Goal: Task Accomplishment & Management: Use online tool/utility

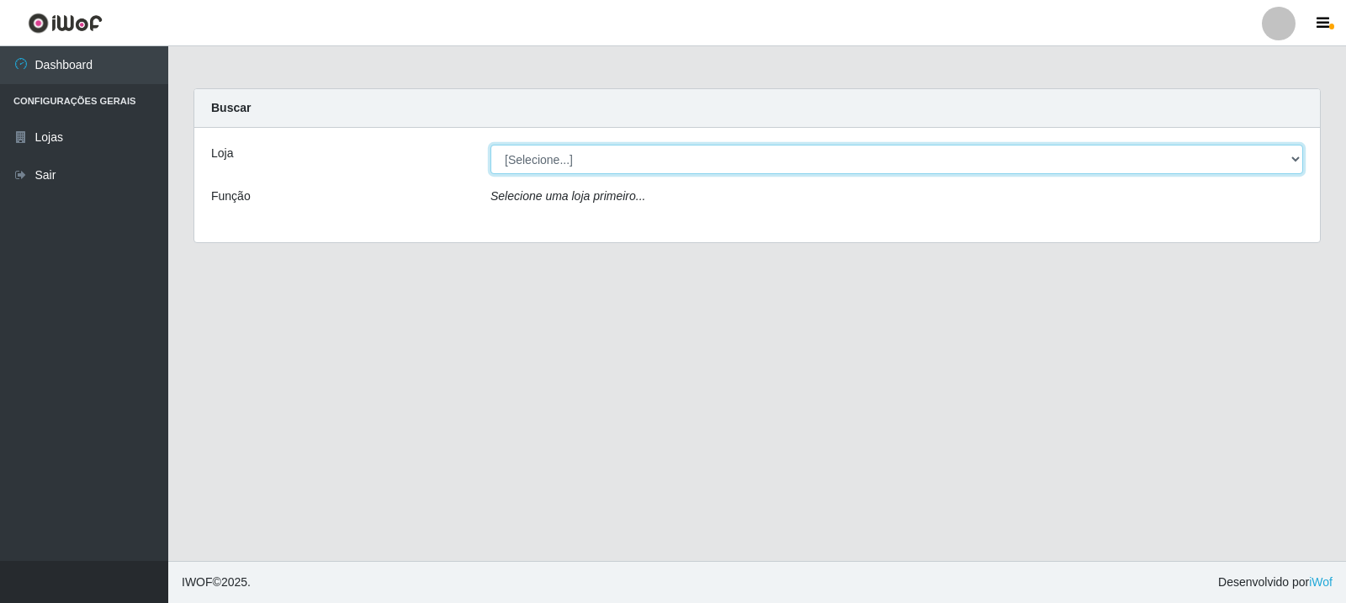
select select "162"
click at [490, 145] on select "[Selecione...] Rede Compras Supermercados - LOJA 3" at bounding box center [896, 159] width 812 height 29
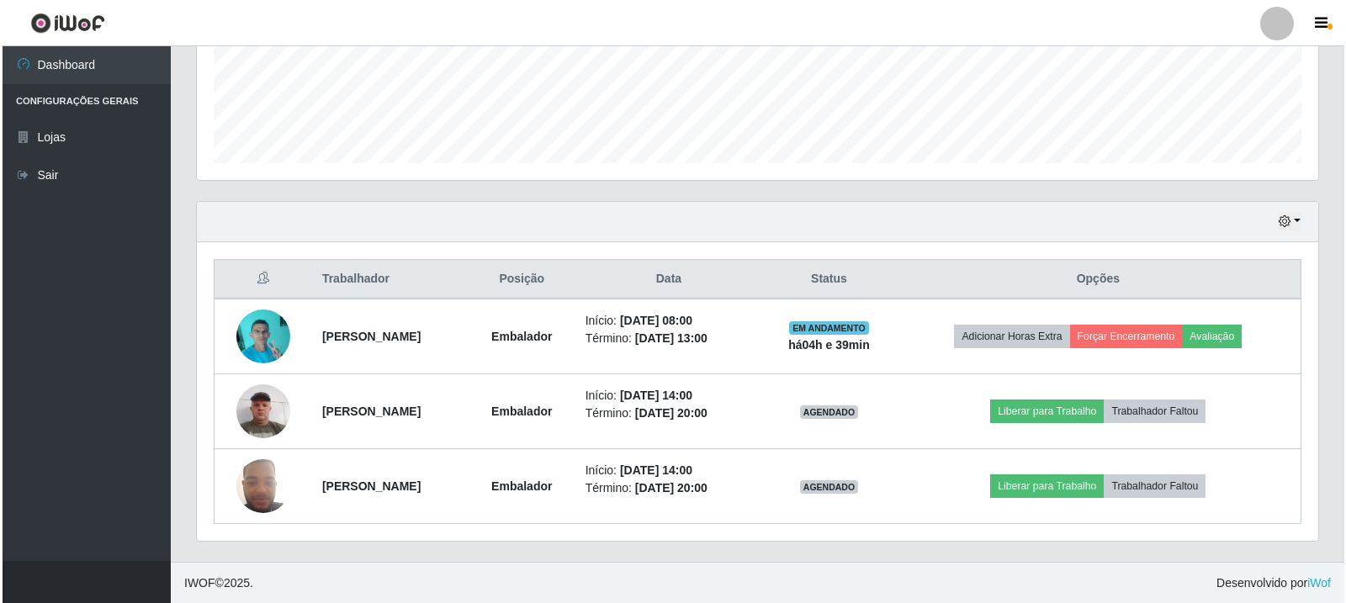
scroll to position [439, 0]
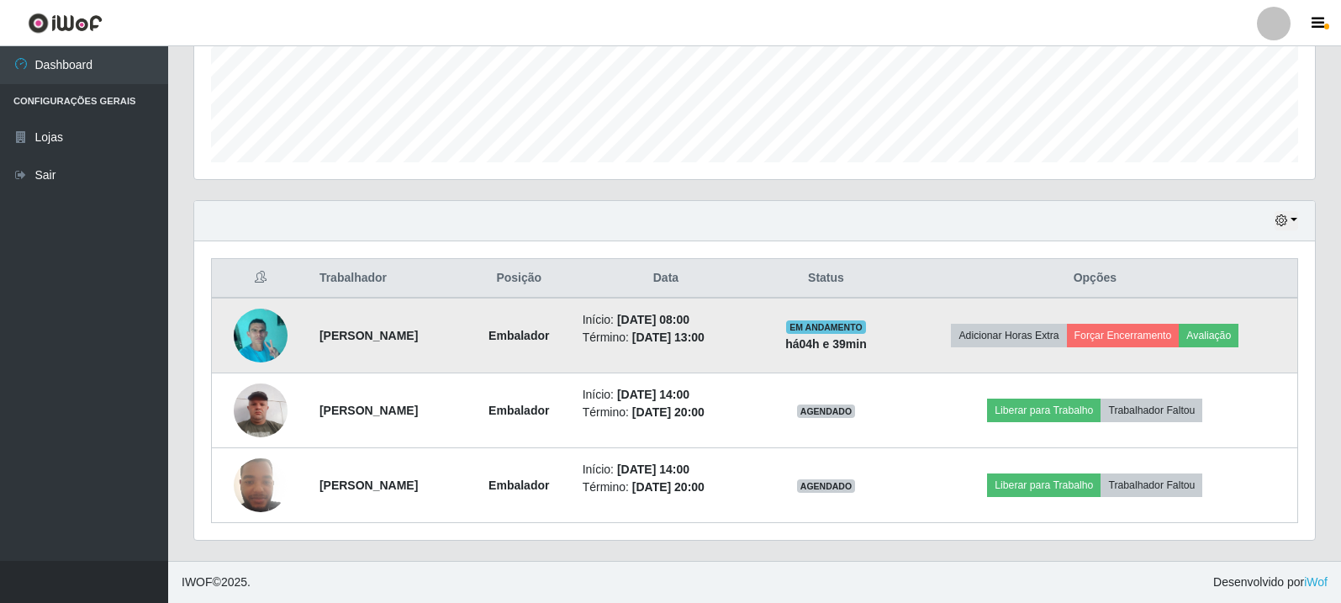
click at [243, 342] on img at bounding box center [261, 334] width 54 height 71
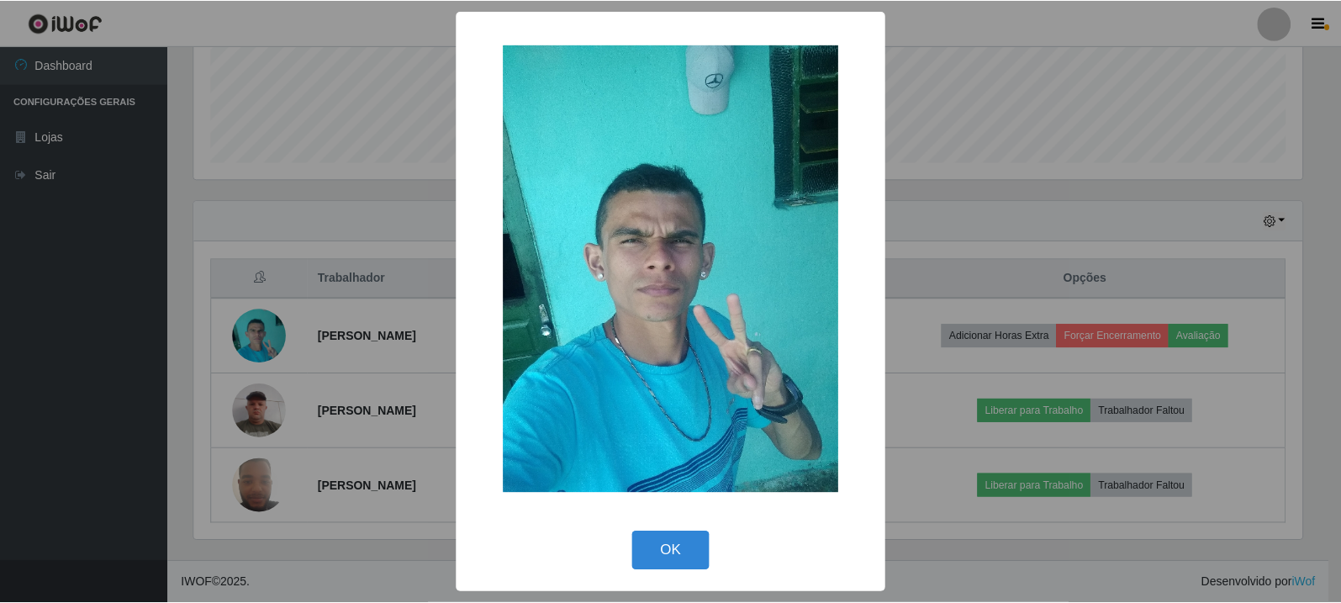
scroll to position [349, 1113]
click at [372, 226] on div "× OK Cancel" at bounding box center [673, 301] width 1346 height 603
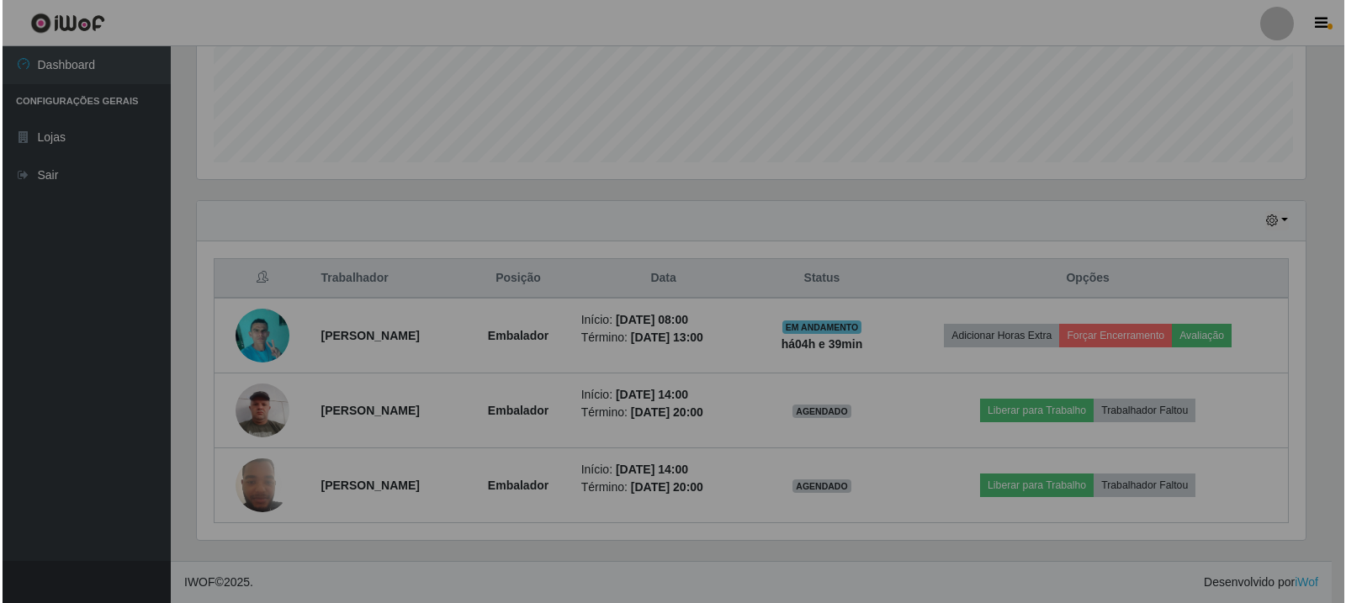
scroll to position [349, 1121]
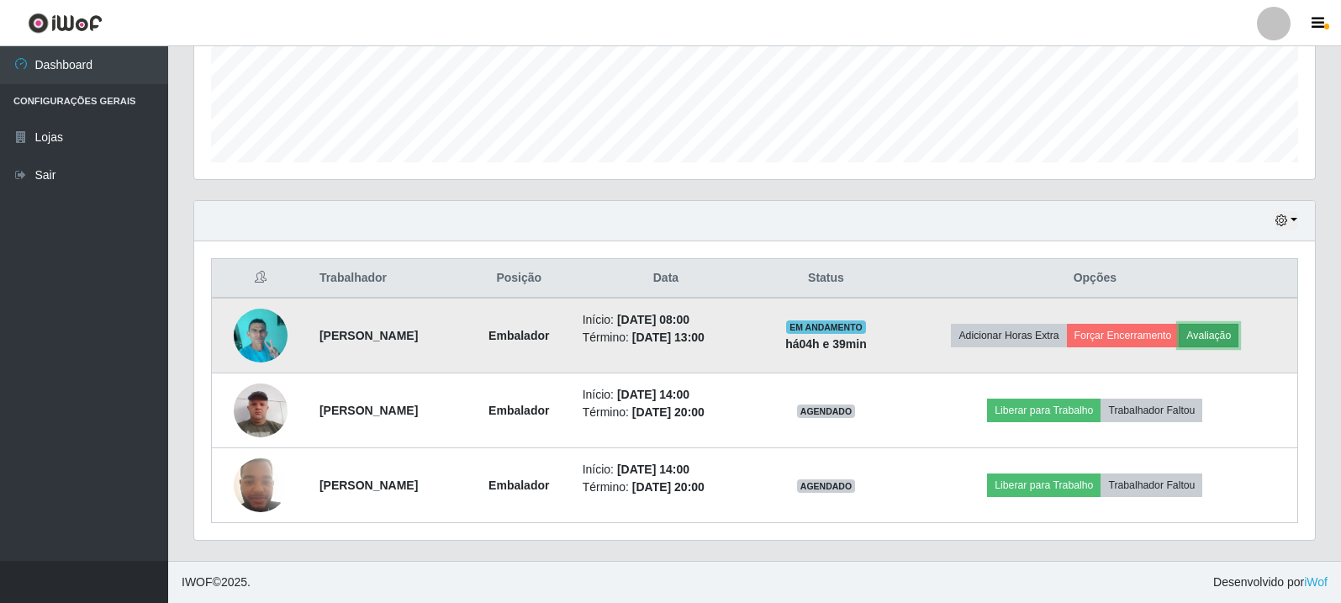
click at [1239, 327] on button "Avaliação" at bounding box center [1209, 336] width 60 height 24
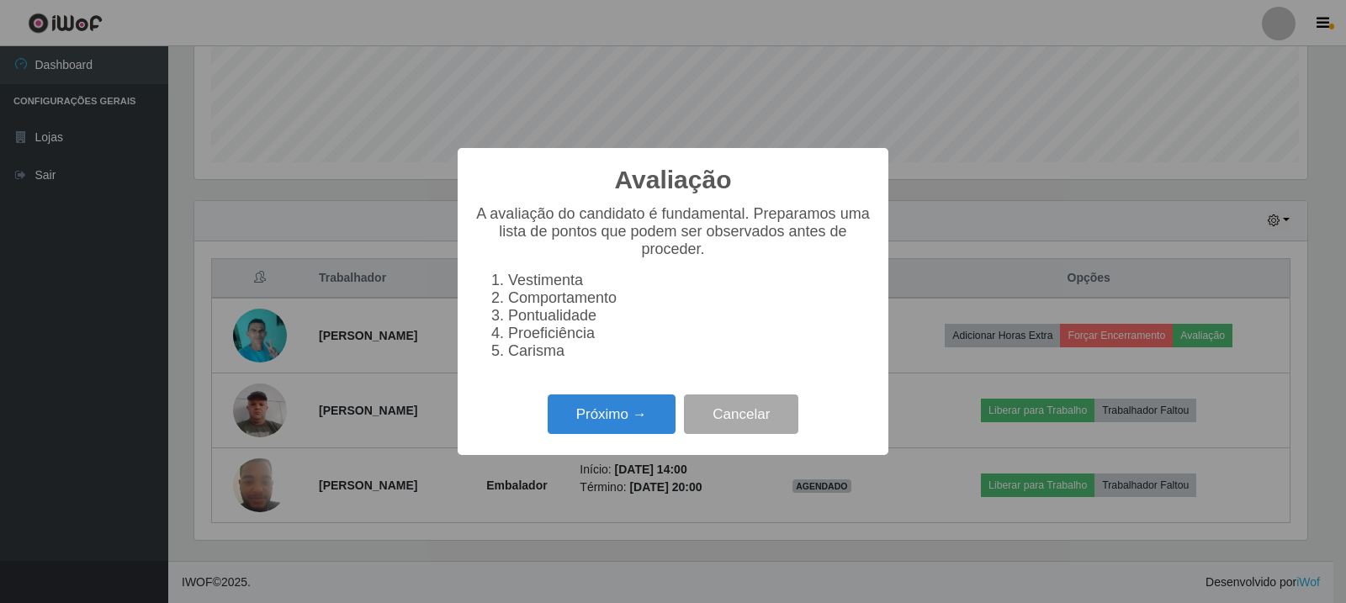
scroll to position [349, 1113]
click at [626, 415] on button "Próximo →" at bounding box center [612, 414] width 128 height 40
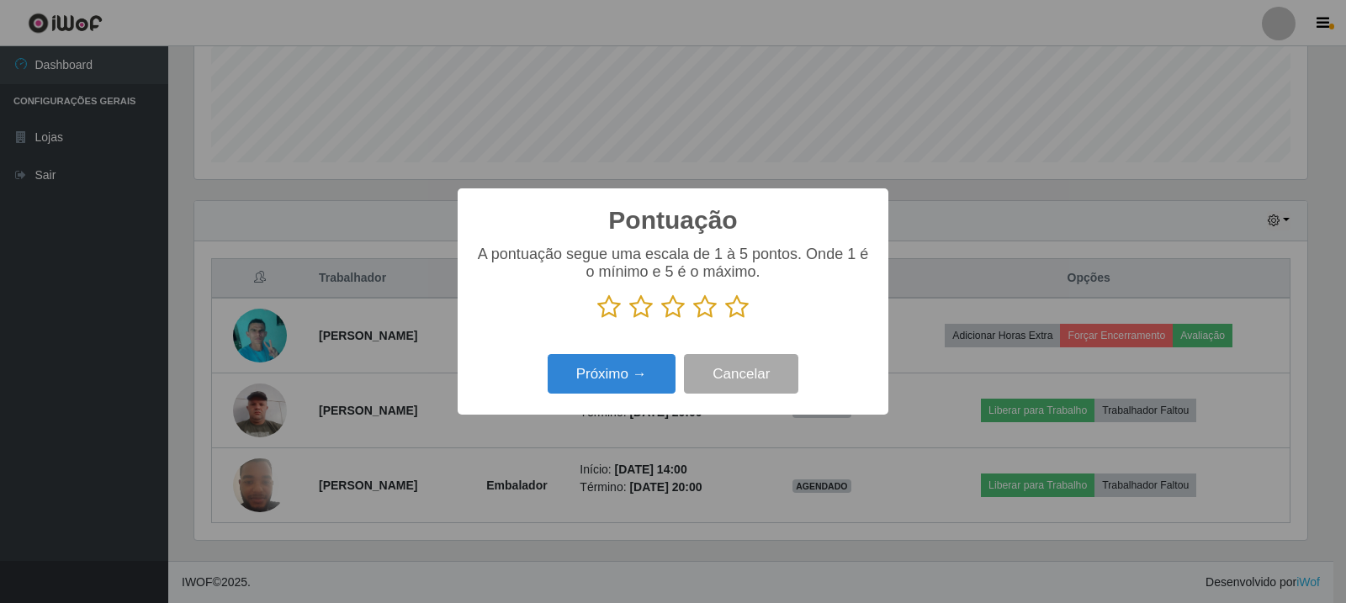
click at [737, 314] on icon at bounding box center [737, 306] width 24 height 25
click at [725, 320] on input "radio" at bounding box center [725, 320] width 0 height 0
click at [632, 361] on button "Próximo →" at bounding box center [612, 374] width 128 height 40
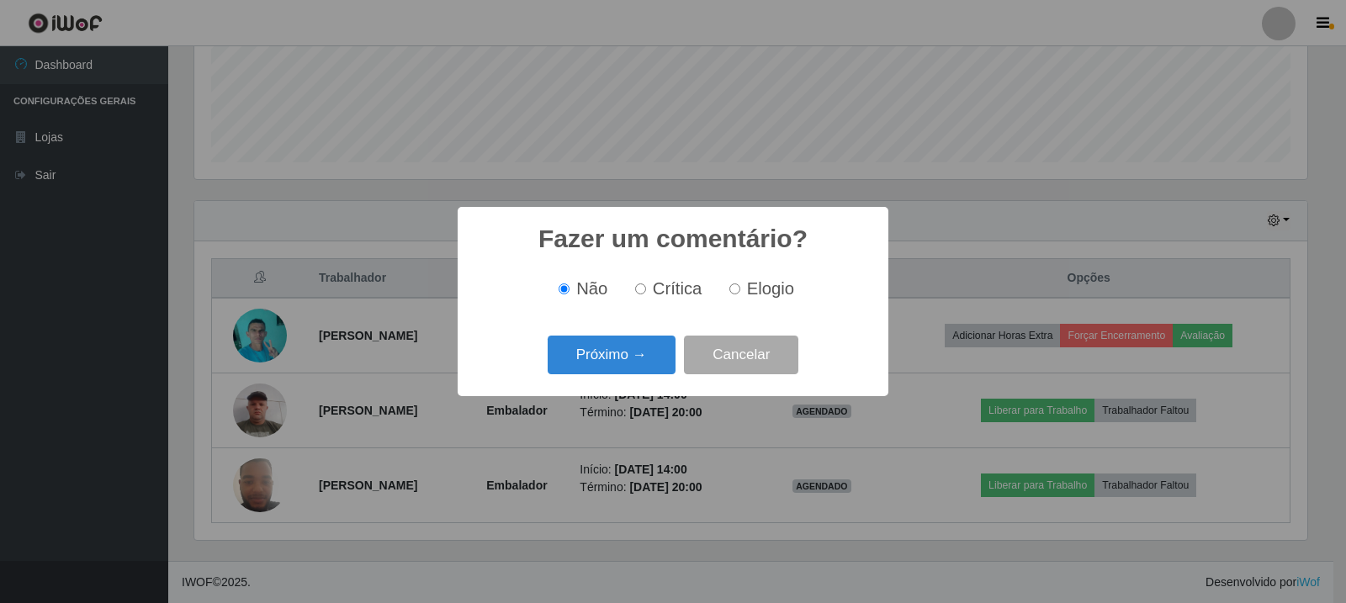
click at [750, 295] on span "Elogio" at bounding box center [770, 288] width 47 height 19
click at [740, 294] on input "Elogio" at bounding box center [734, 288] width 11 height 11
radio input "true"
click at [636, 371] on button "Próximo →" at bounding box center [612, 356] width 128 height 40
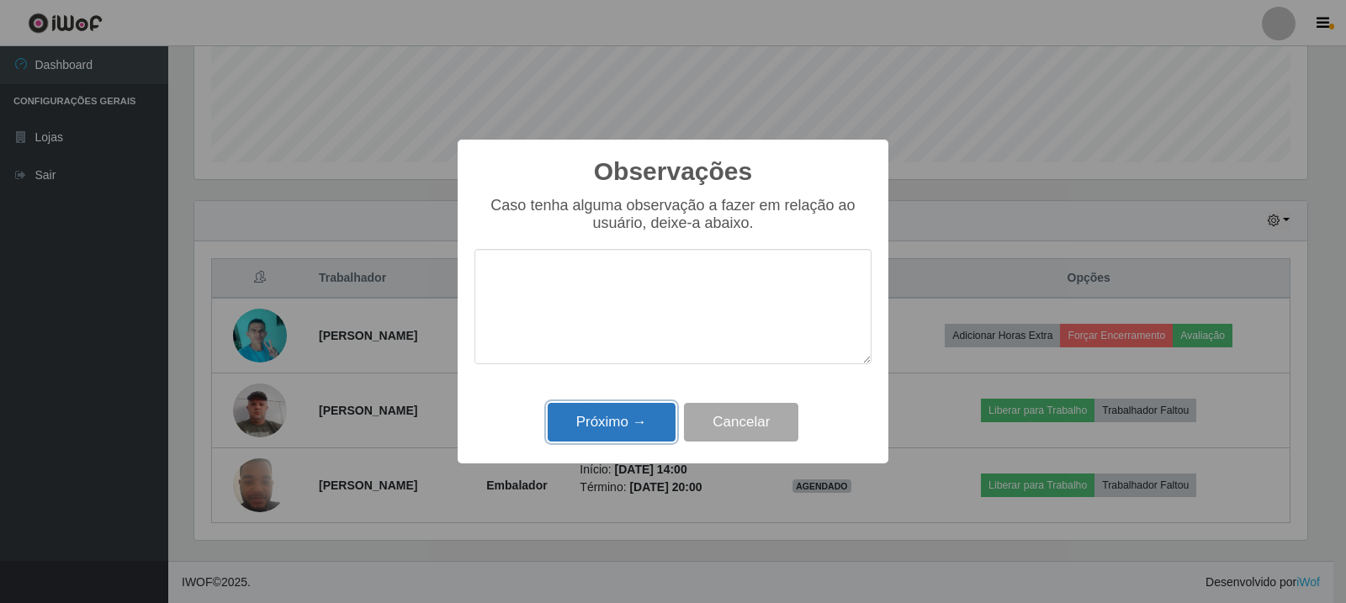
click at [629, 413] on button "Próximo →" at bounding box center [612, 423] width 128 height 40
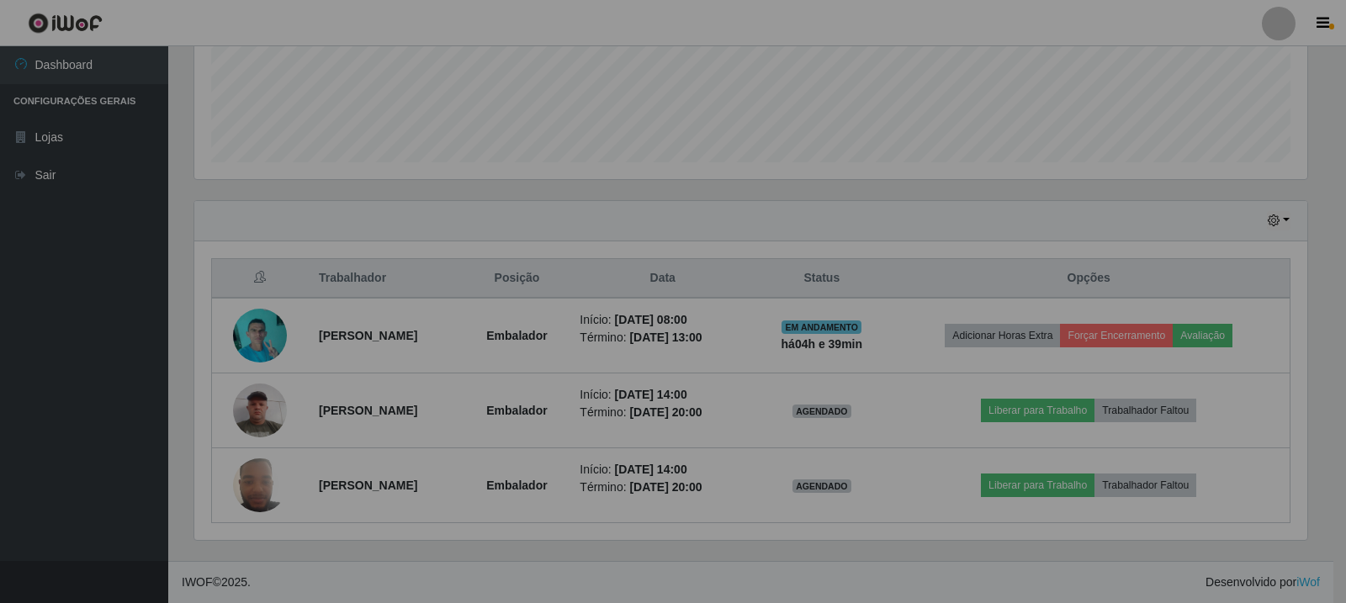
scroll to position [349, 1121]
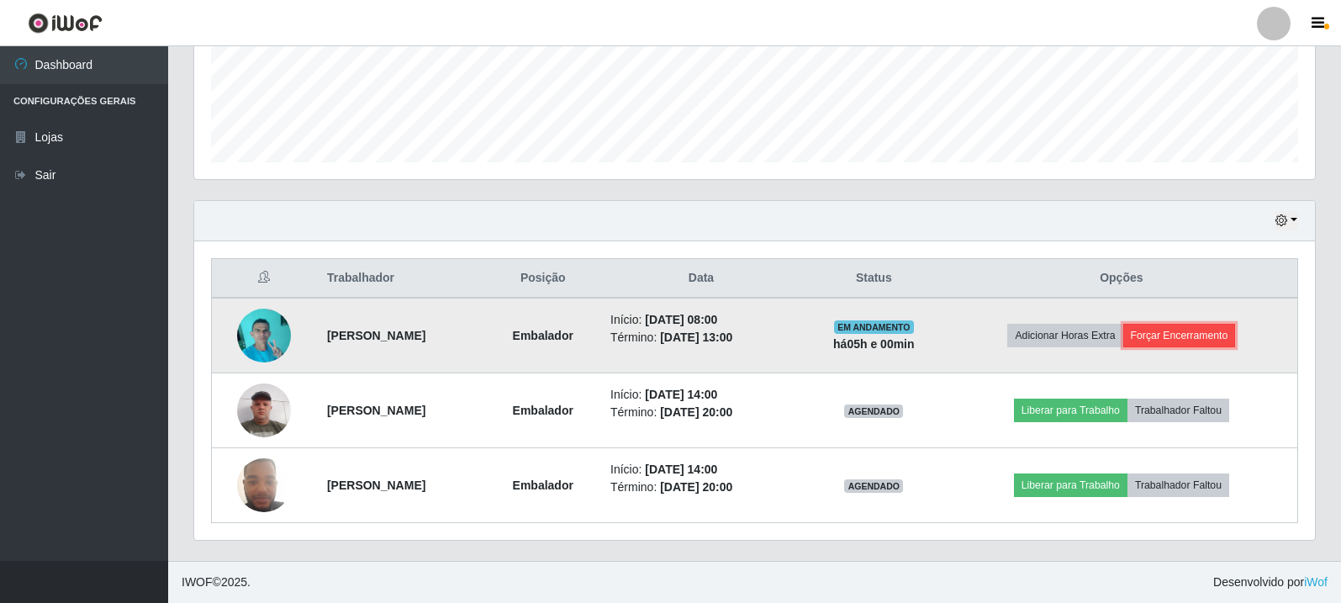
click at [1214, 338] on button "Forçar Encerramento" at bounding box center [1180, 336] width 113 height 24
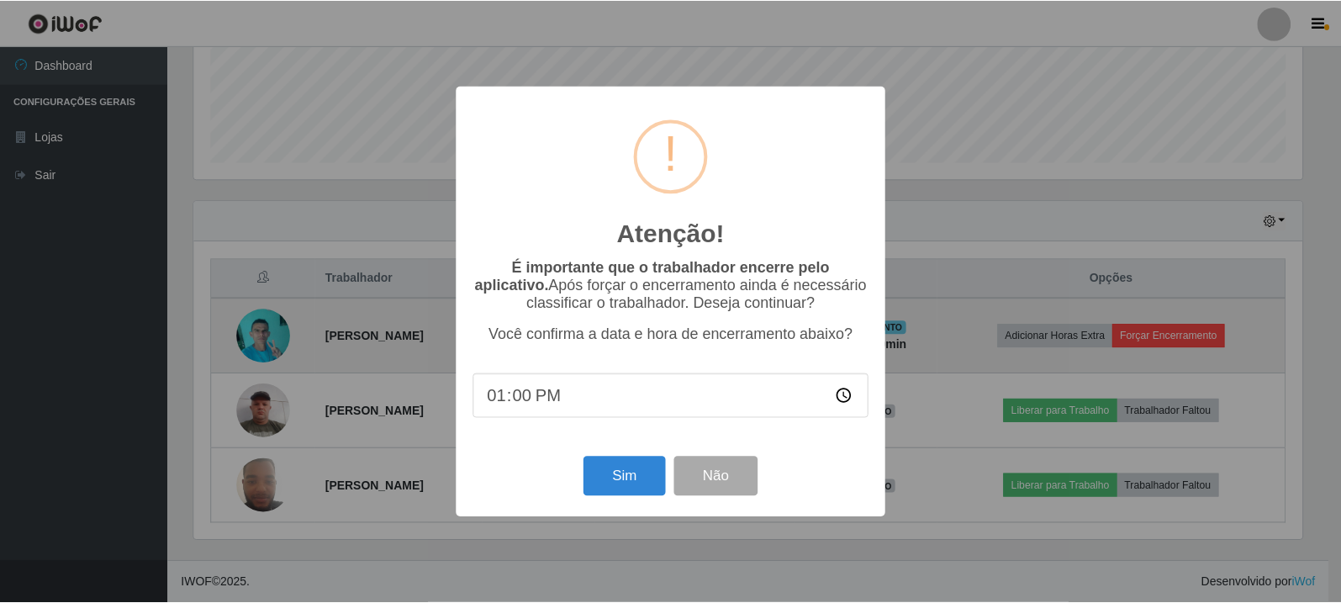
scroll to position [349, 1113]
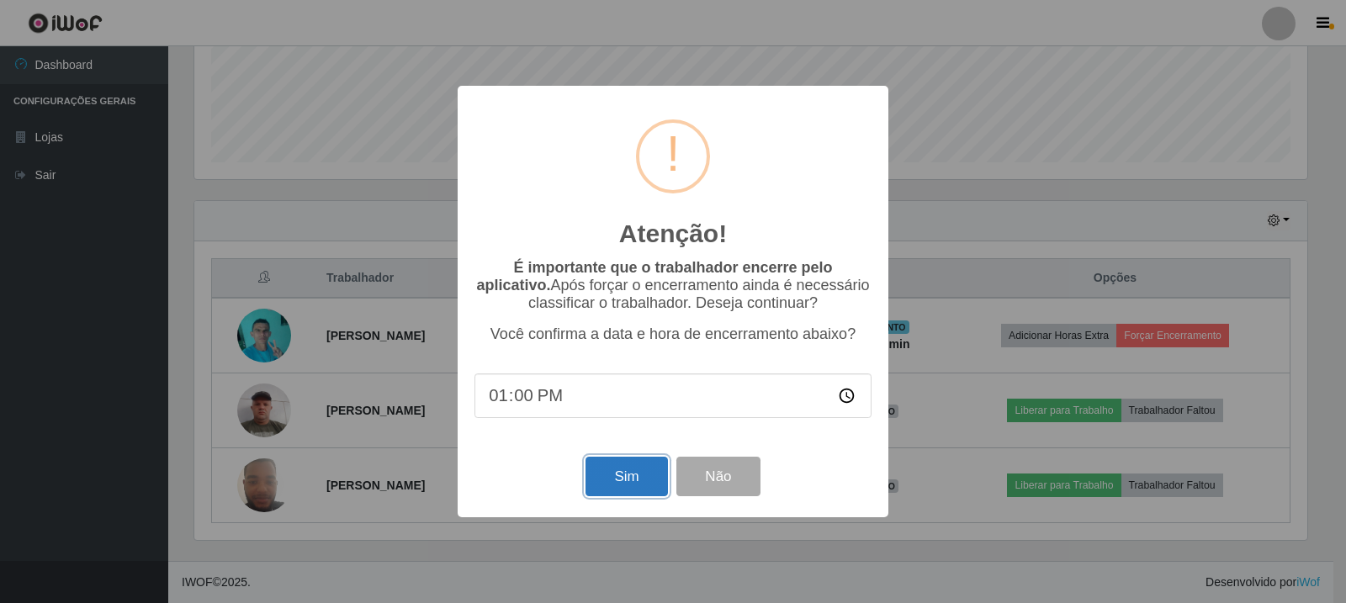
click at [613, 495] on button "Sim" at bounding box center [626, 477] width 82 height 40
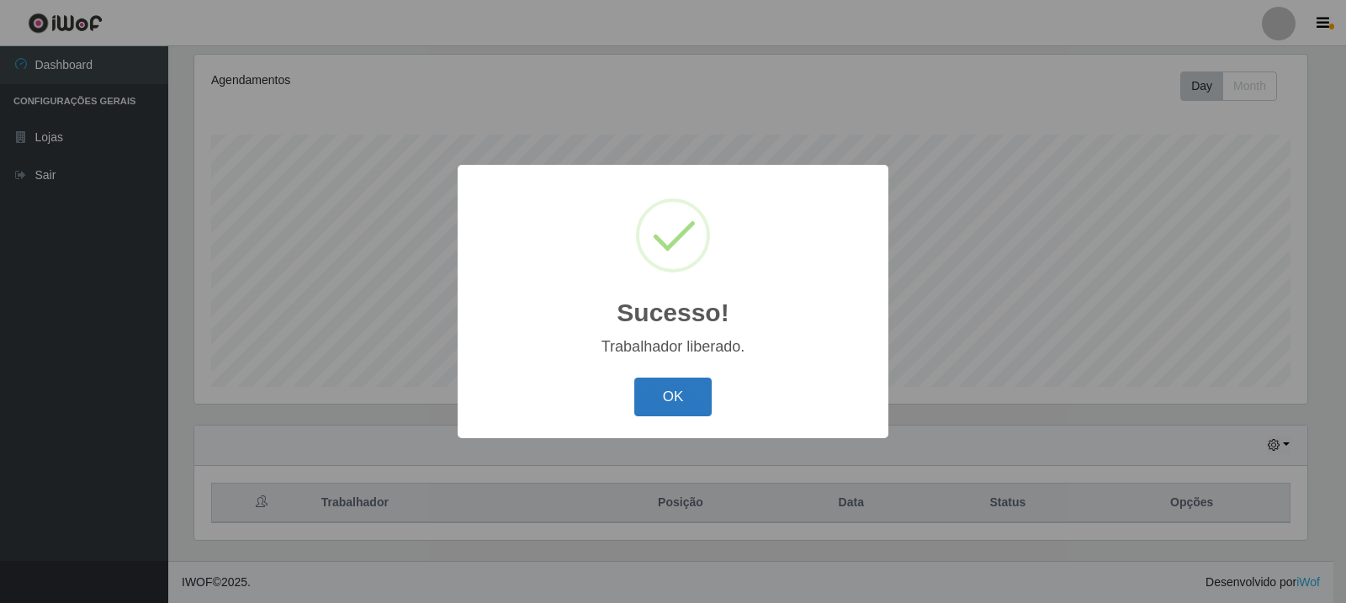
click at [675, 385] on button "OK" at bounding box center [673, 398] width 78 height 40
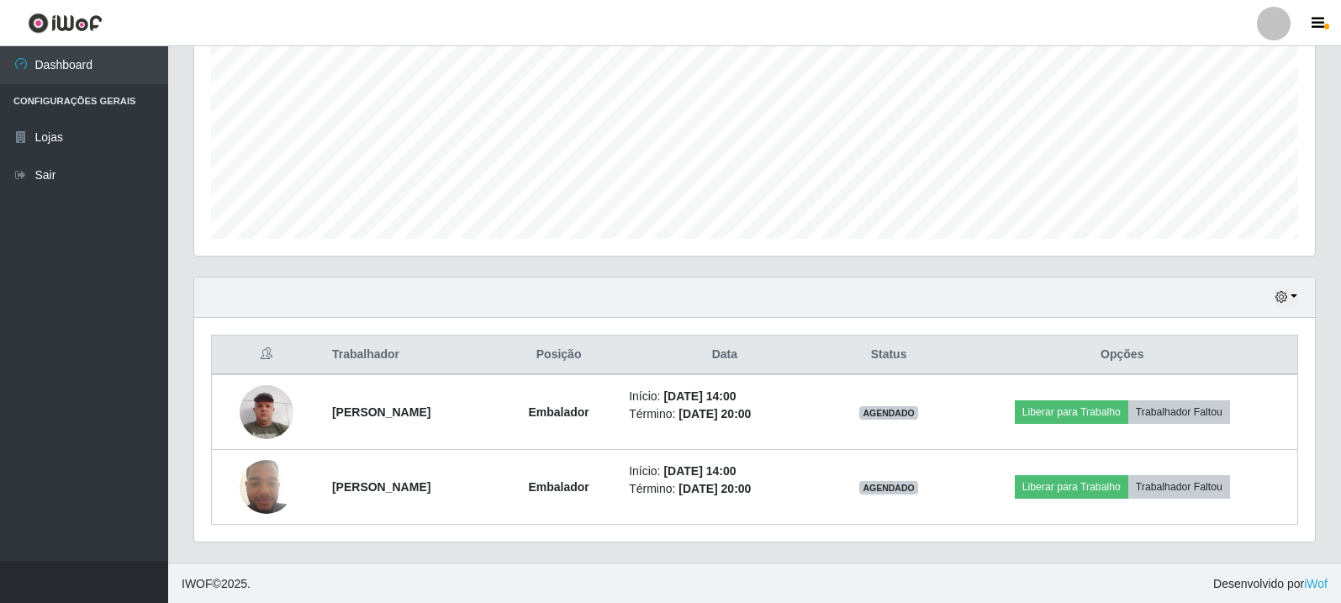
scroll to position [364, 0]
click at [926, 321] on div "Trabalhador Posição Data Status Opções [PERSON_NAME] Início: [DATE] 14:00 Térmi…" at bounding box center [754, 428] width 1121 height 224
click at [931, 299] on div "Hoje 1 dia 3 dias 1 Semana Não encerrados" at bounding box center [754, 296] width 1121 height 40
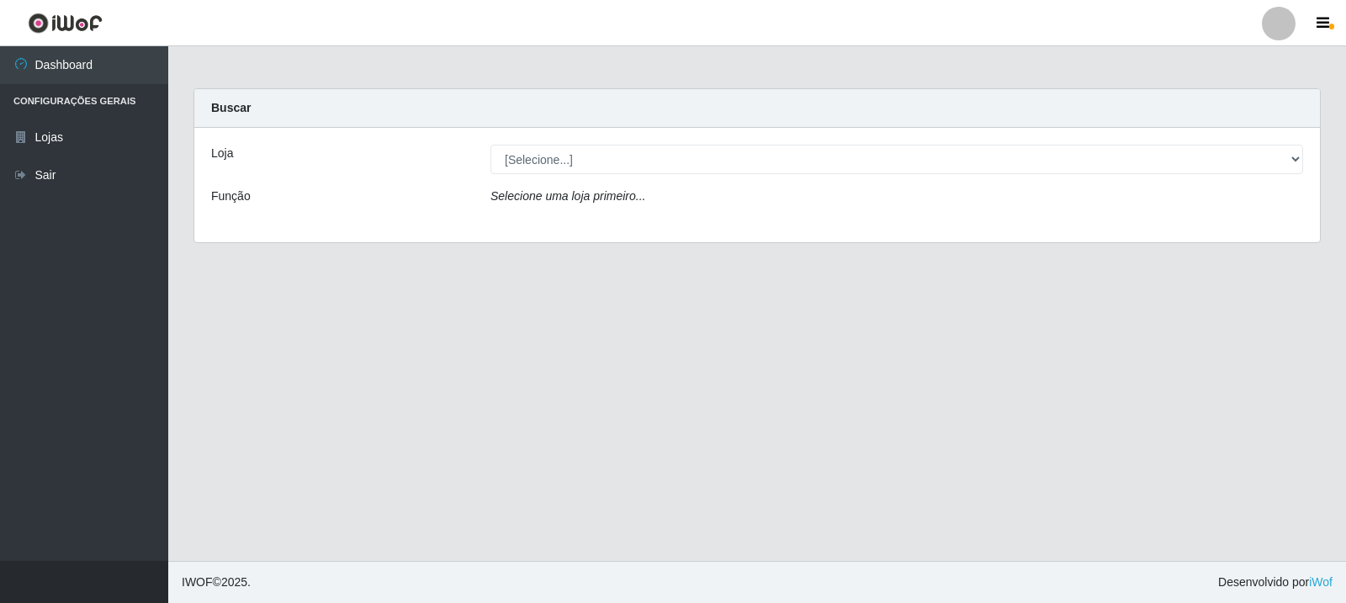
click at [839, 176] on div "Loja [Selecione...] Rede Compras Supermercados - LOJA 3 Função Selecione uma lo…" at bounding box center [756, 185] width 1125 height 114
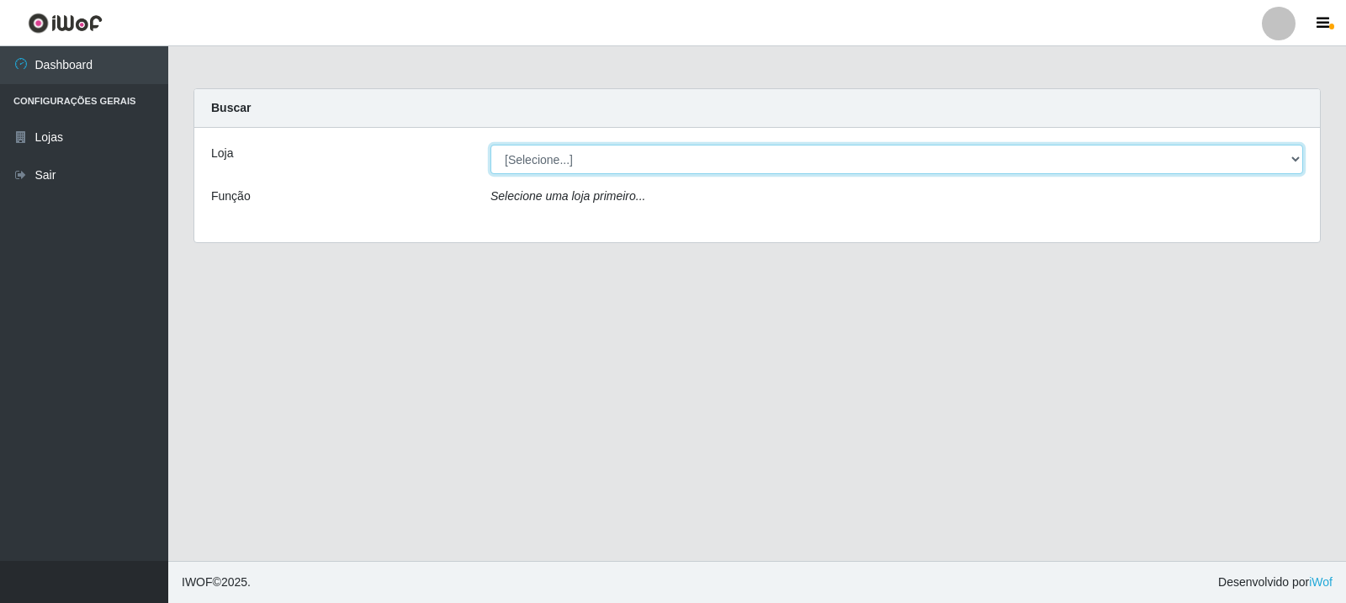
click at [836, 171] on select "[Selecione...] Rede Compras Supermercados - LOJA 3" at bounding box center [896, 159] width 812 height 29
select select "162"
click at [490, 145] on select "[Selecione...] Rede Compras Supermercados - LOJA 3" at bounding box center [896, 159] width 812 height 29
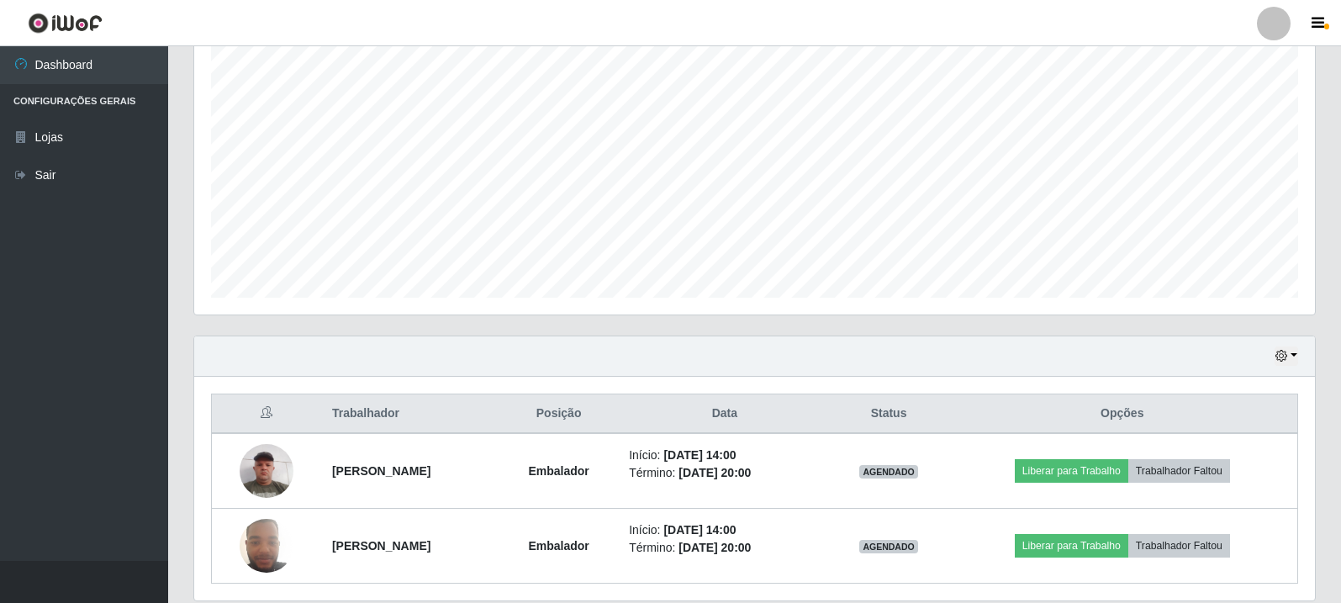
scroll to position [364, 0]
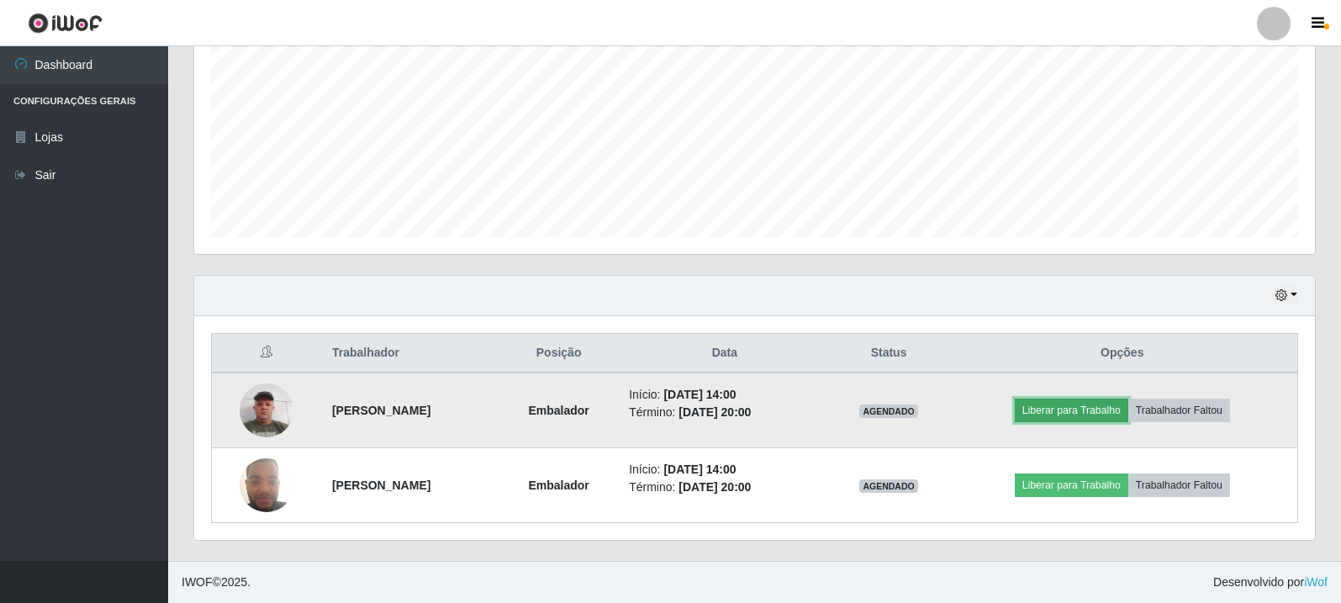
click at [1072, 408] on button "Liberar para Trabalho" at bounding box center [1072, 411] width 114 height 24
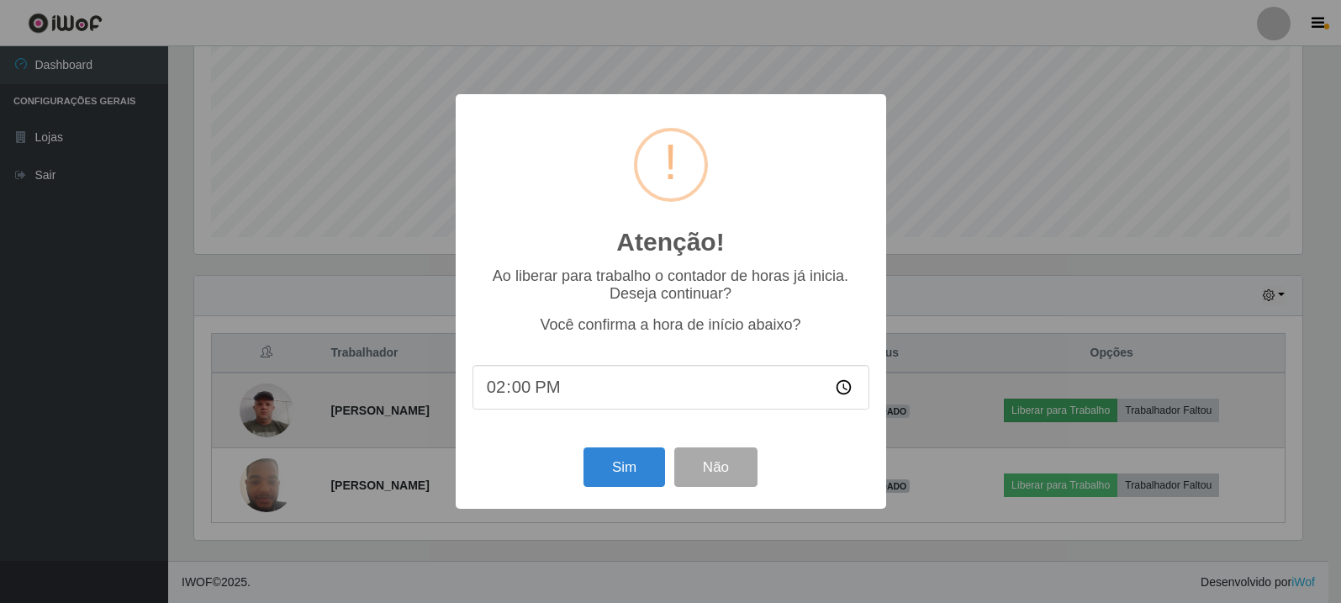
scroll to position [349, 1113]
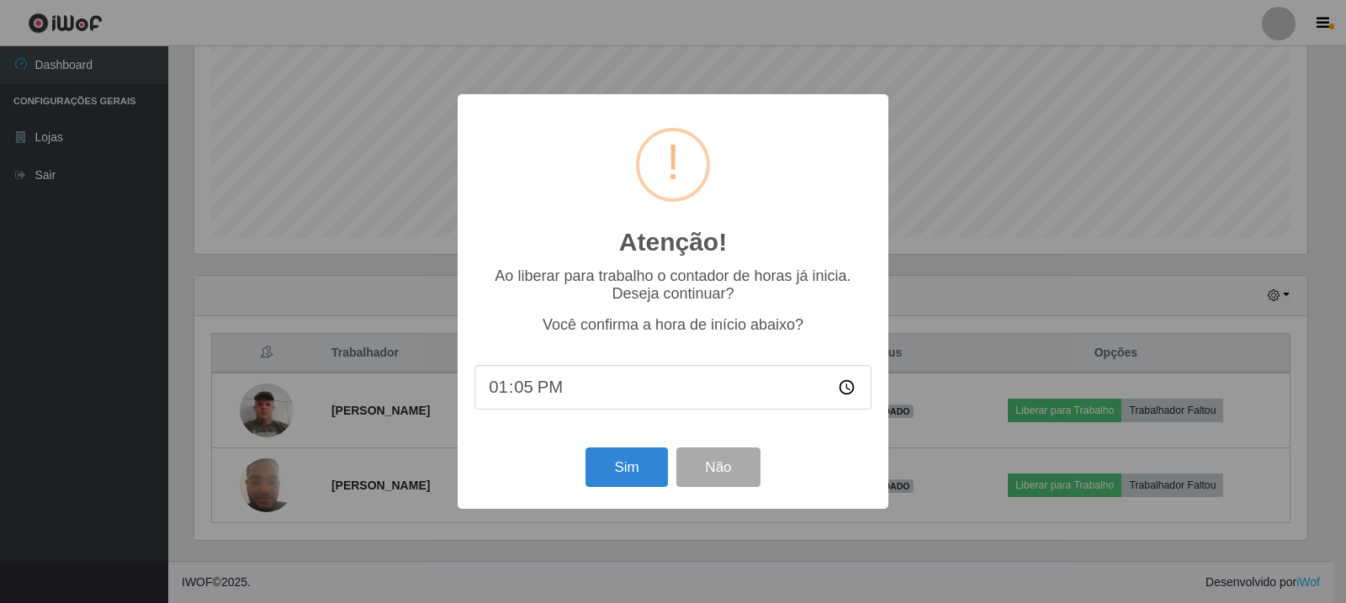
type input "13:56"
click at [637, 460] on button "Sim" at bounding box center [626, 467] width 82 height 40
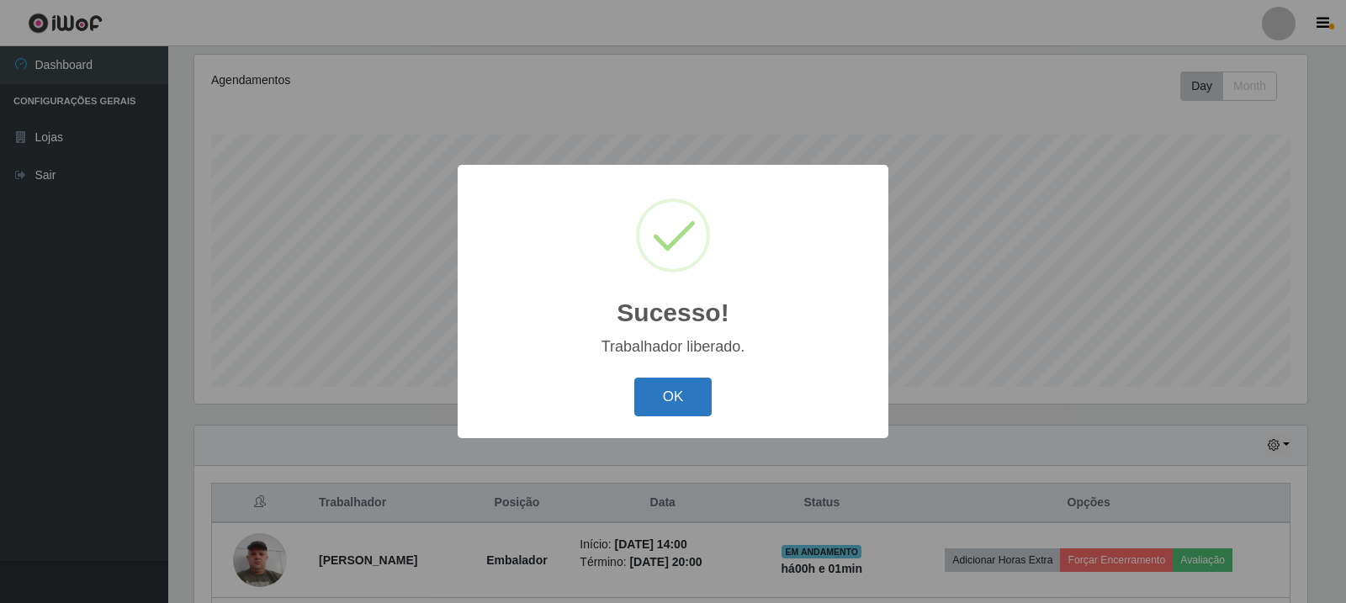
click at [680, 403] on button "OK" at bounding box center [673, 398] width 78 height 40
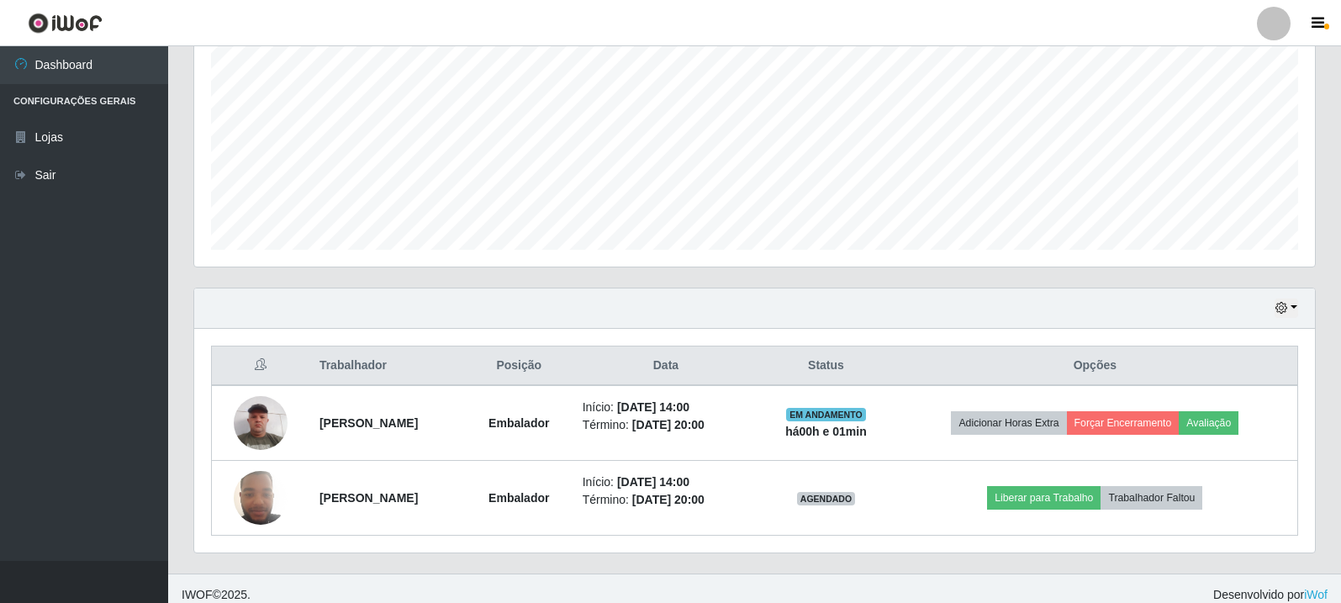
scroll to position [364, 0]
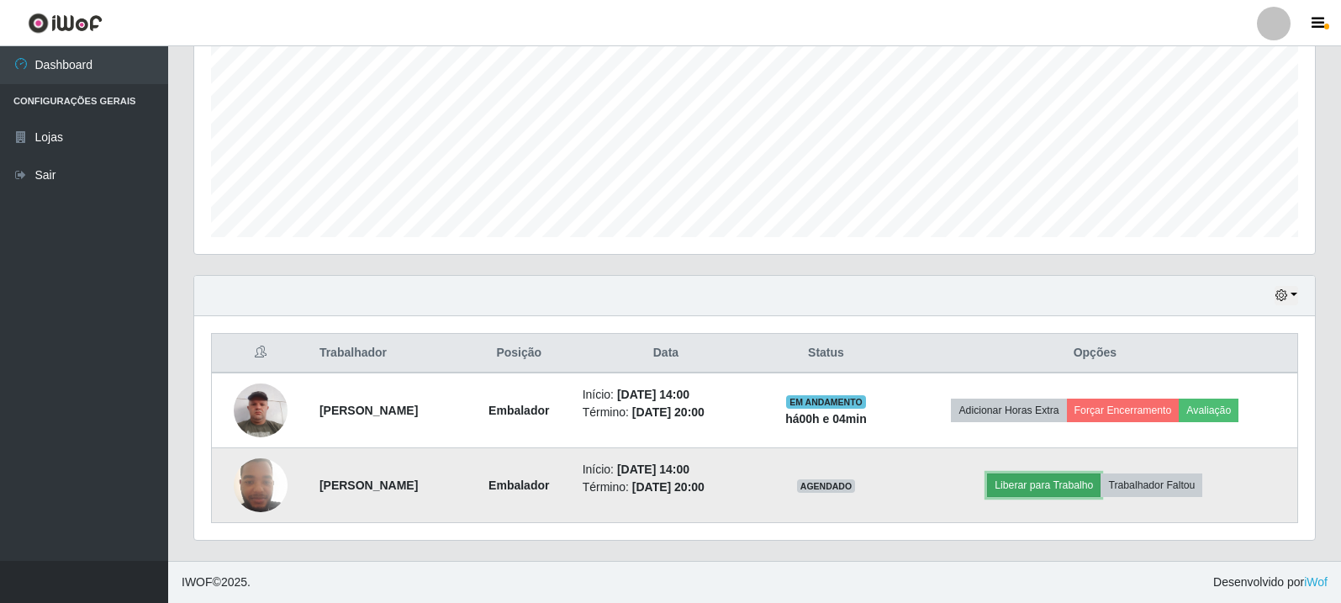
click at [1040, 483] on button "Liberar para Trabalho" at bounding box center [1044, 486] width 114 height 24
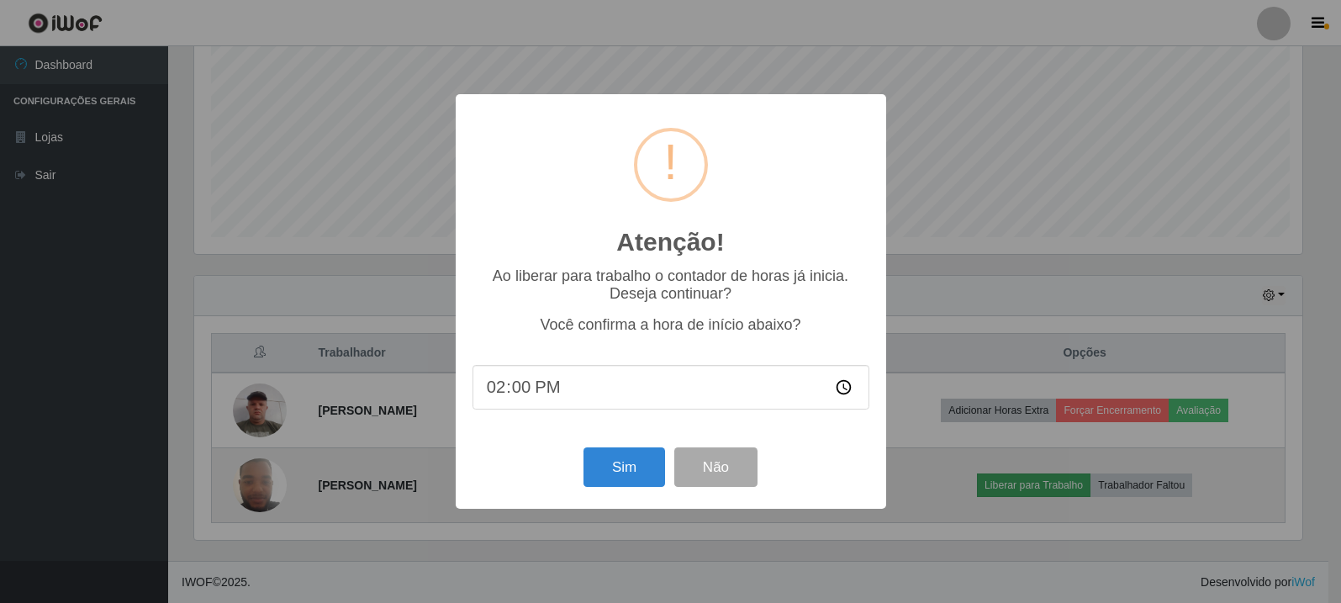
scroll to position [349, 1113]
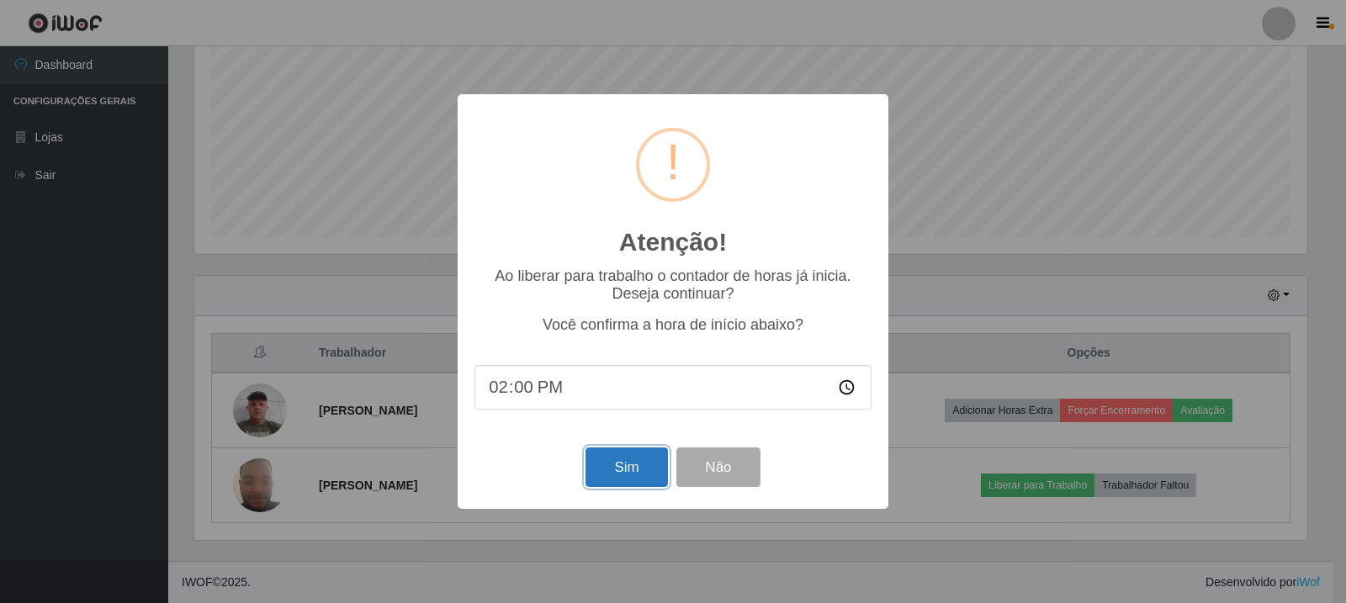
click at [641, 477] on button "Sim" at bounding box center [626, 467] width 82 height 40
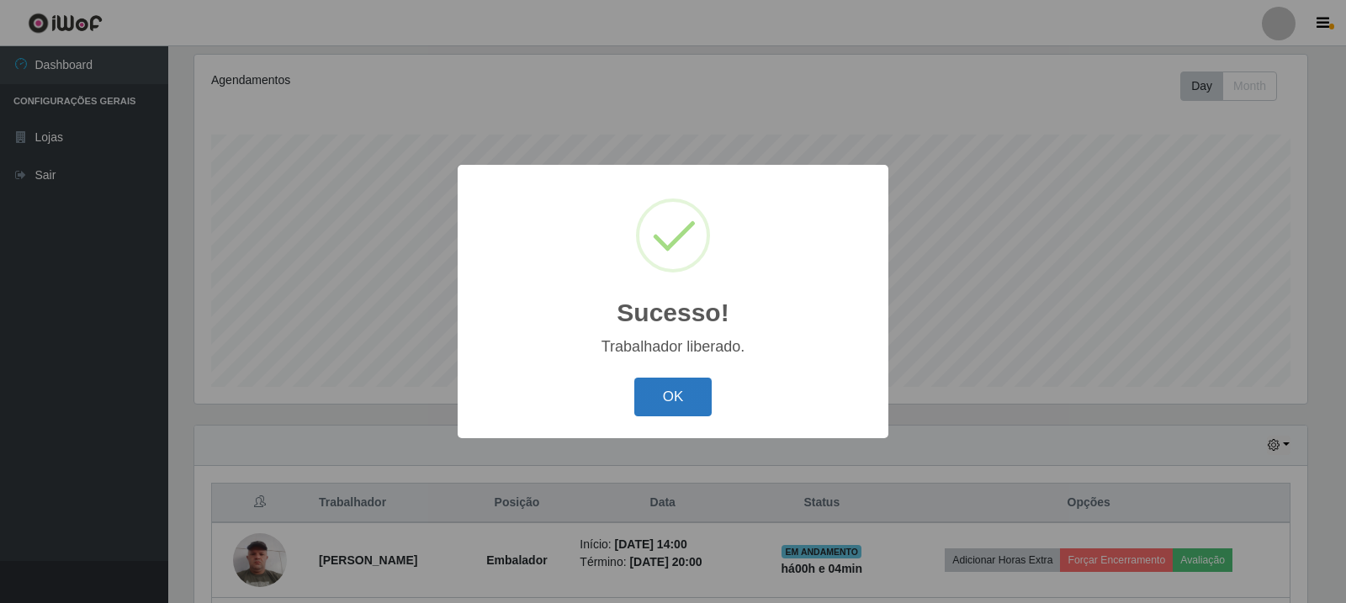
click at [682, 402] on button "OK" at bounding box center [673, 398] width 78 height 40
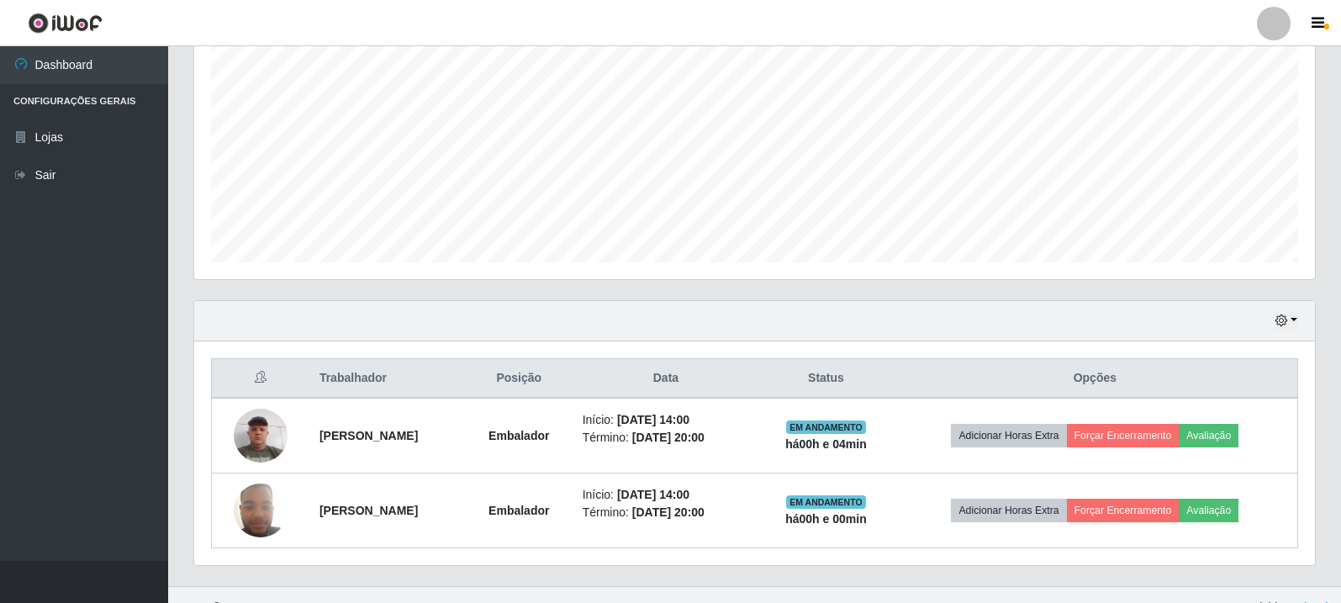
scroll to position [364, 0]
